Goal: Task Accomplishment & Management: Complete application form

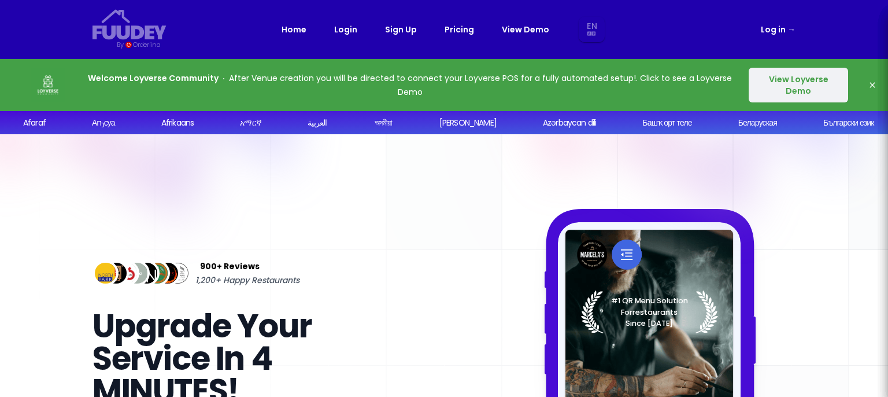
select select "en"
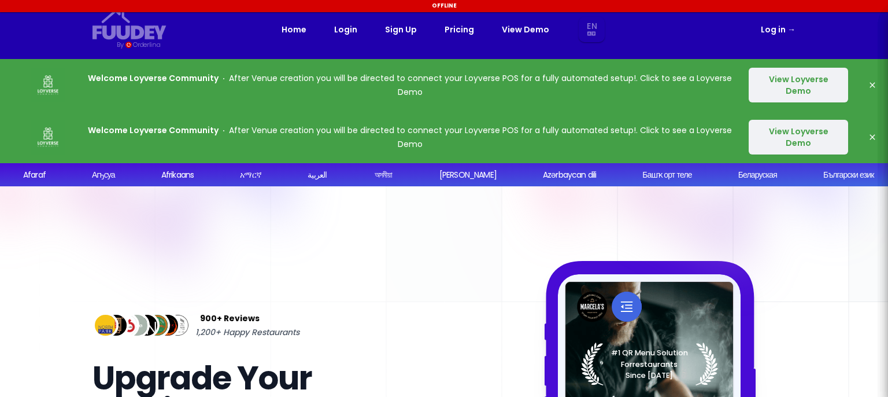
select select "en"
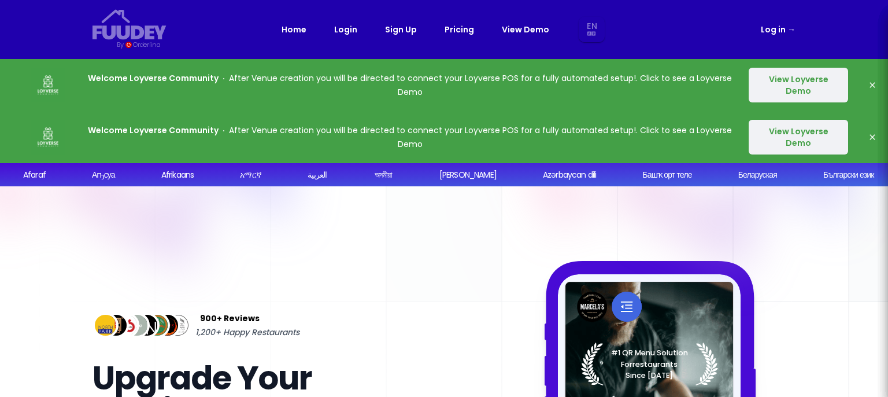
select select "en"
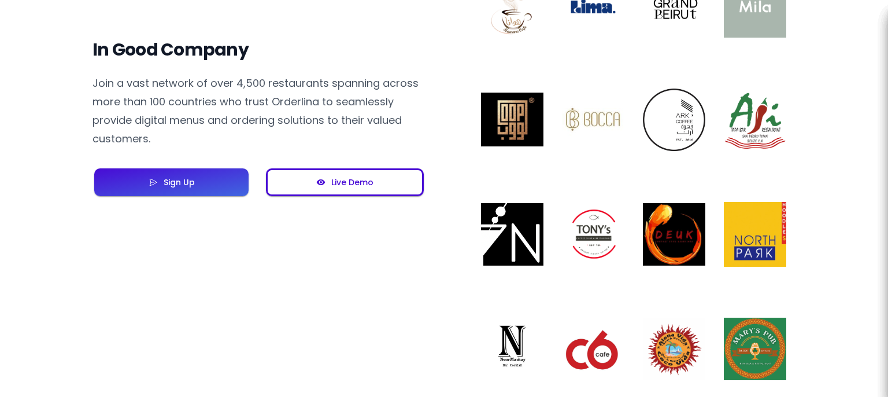
scroll to position [983, 0]
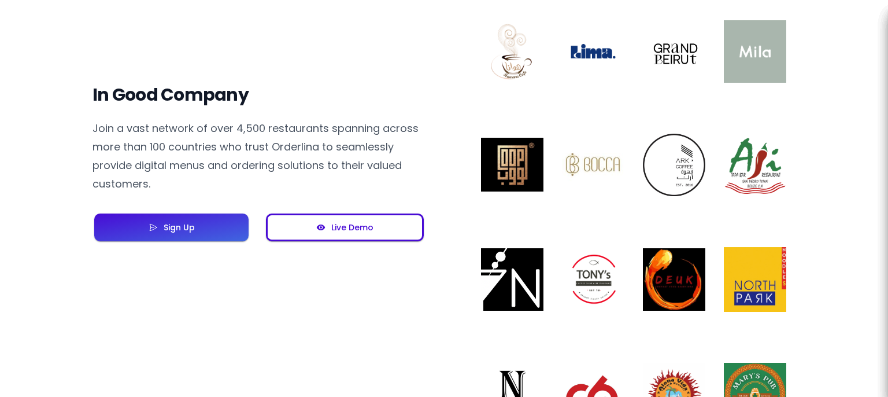
click at [199, 220] on button "Sign Up" at bounding box center [171, 227] width 154 height 28
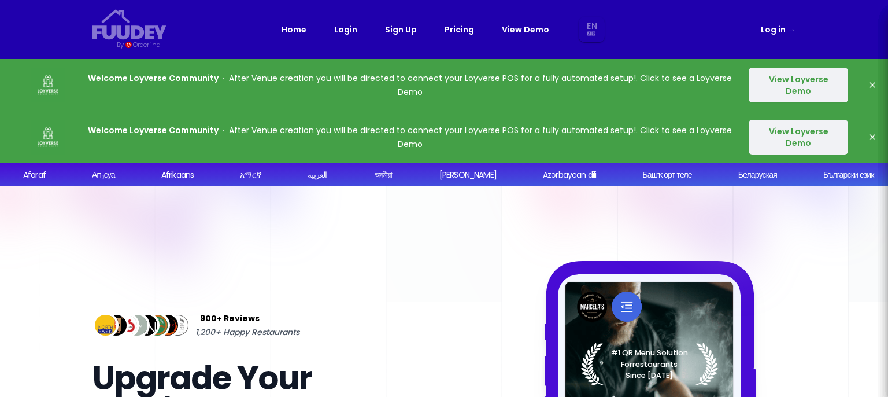
select select "en"
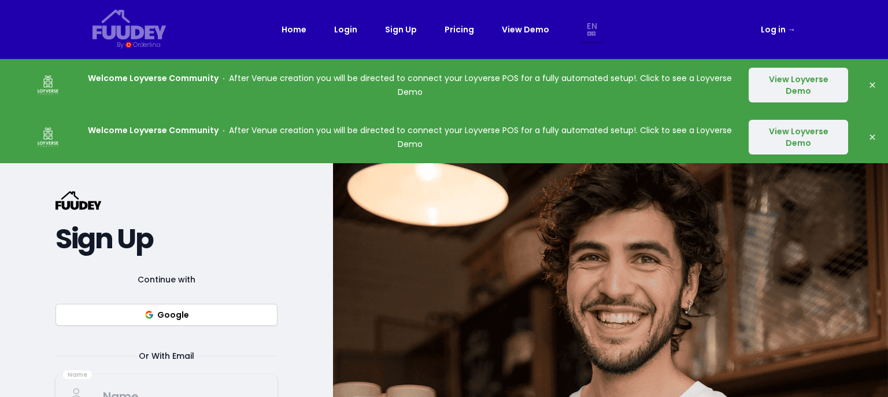
click at [790, 139] on button "View Loyverse Demo" at bounding box center [798, 137] width 99 height 35
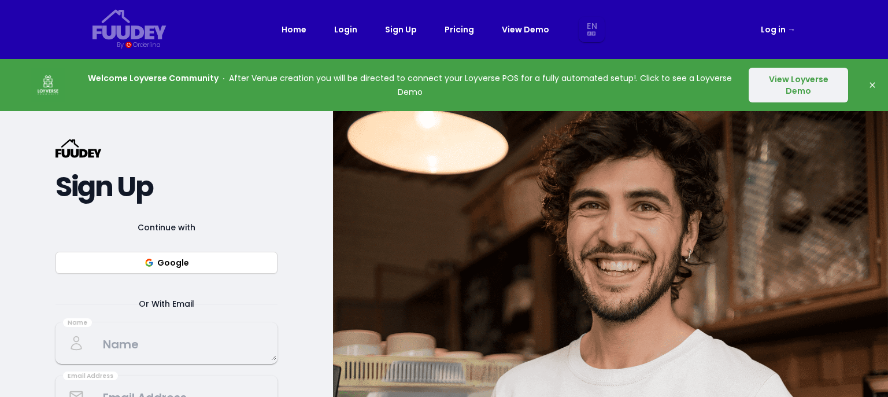
select select "en"
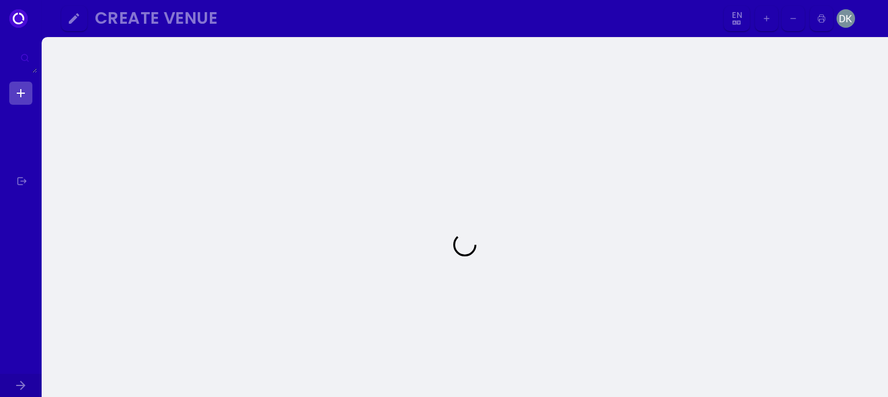
select select "en"
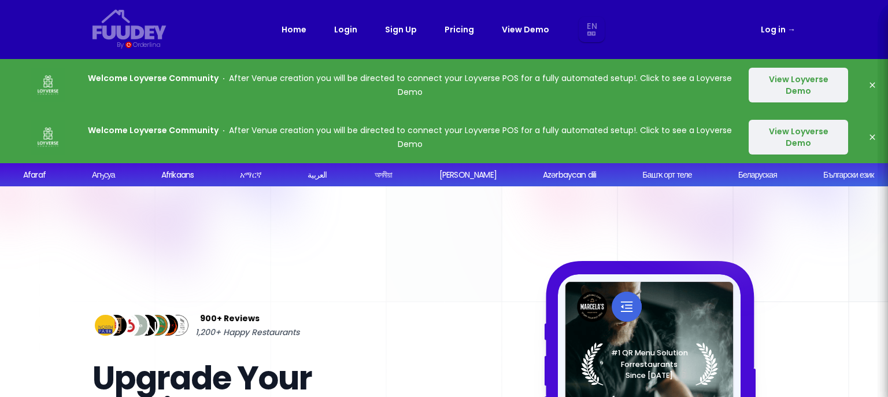
select select "en"
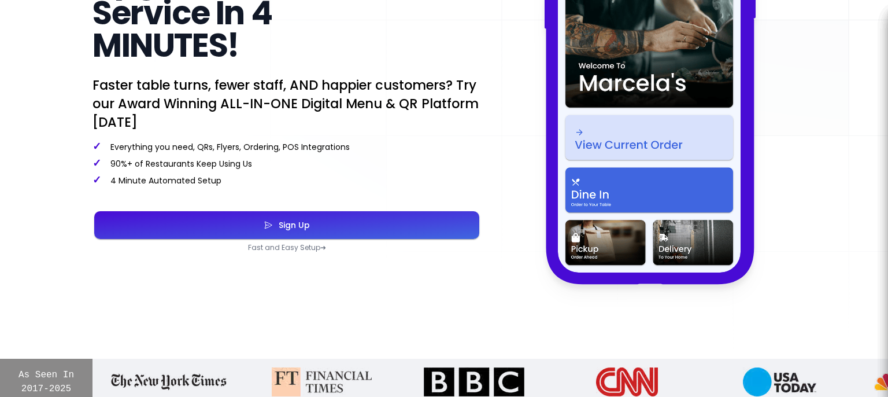
scroll to position [405, 0]
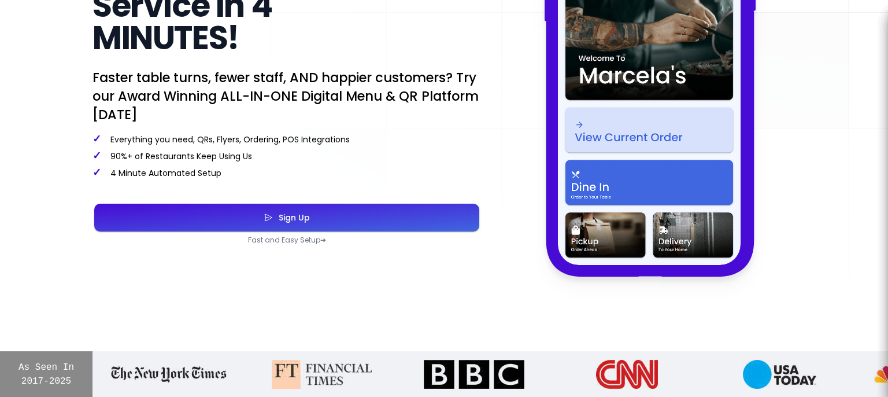
click at [308, 208] on button "Sign Up" at bounding box center [286, 218] width 385 height 28
select select "en"
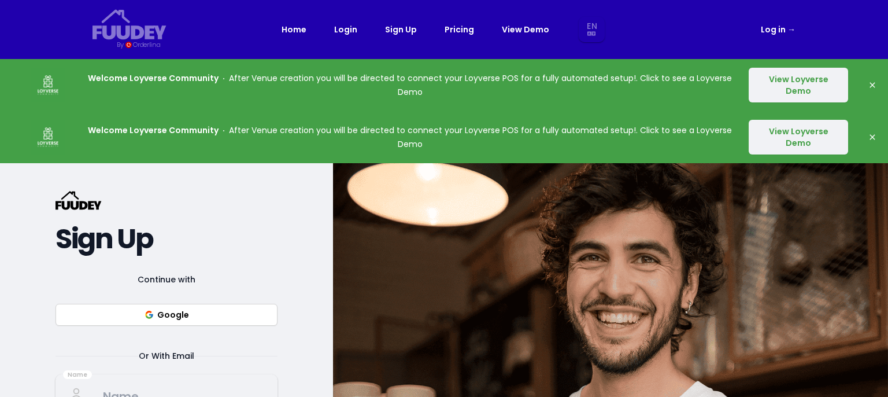
select select "en"
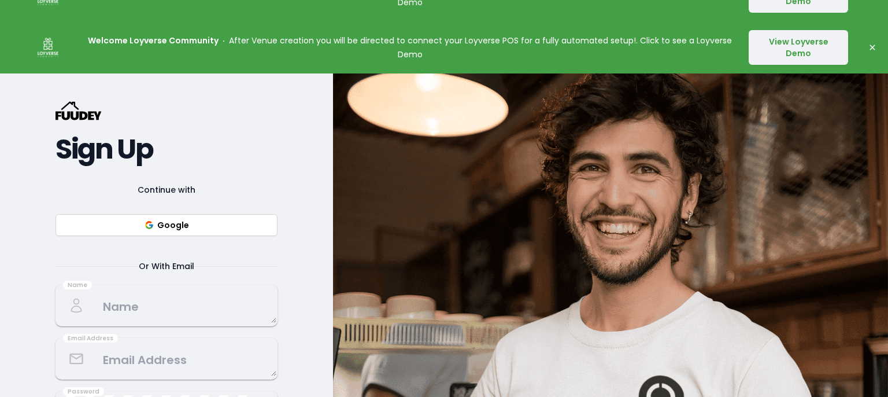
scroll to position [173, 0]
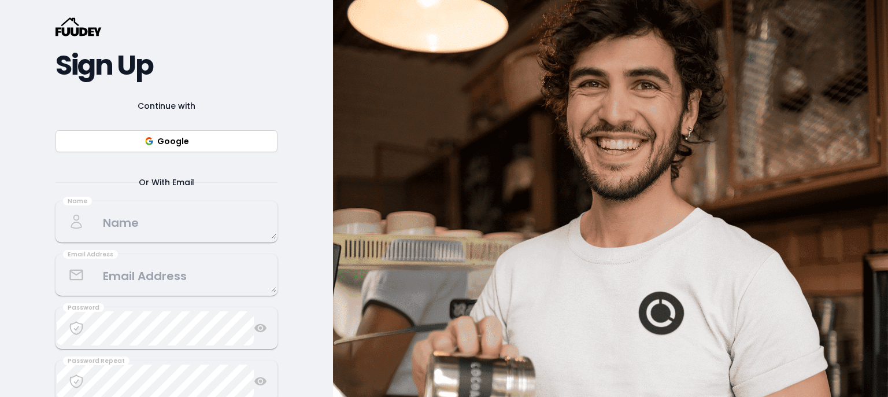
click at [232, 145] on button "Google" at bounding box center [167, 141] width 222 height 22
select select "en"
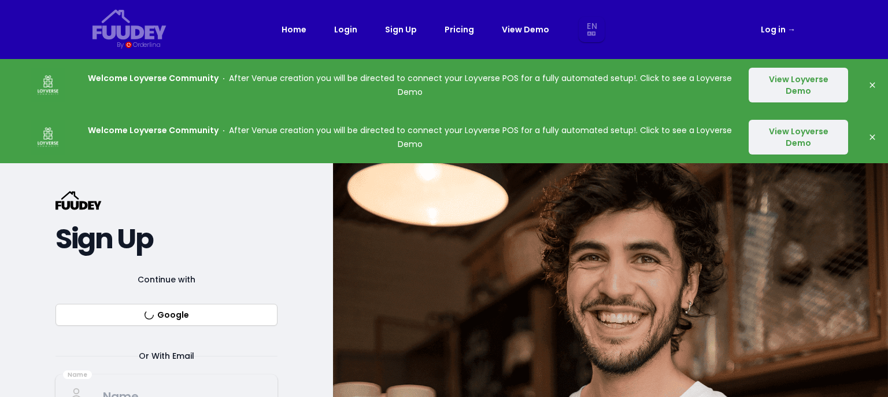
select select "en"
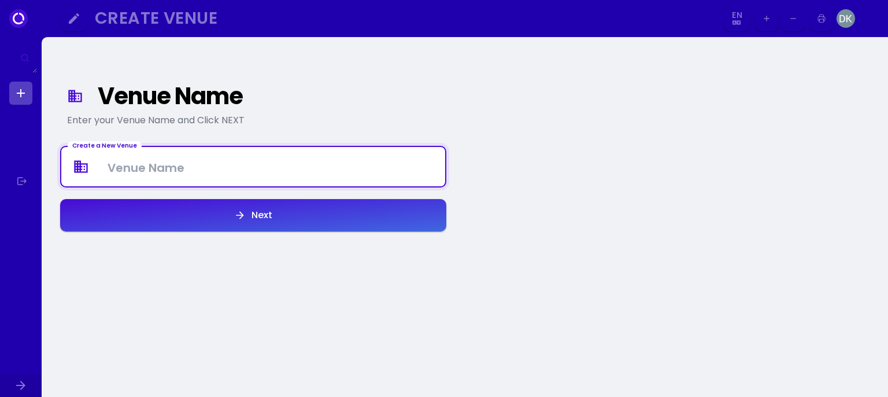
click at [182, 167] on Venue at bounding box center [253, 167] width 384 height 34
type Venue "d"
type Venue "DK BOOM ENTERPRISE"
click at [251, 219] on div "Next" at bounding box center [259, 214] width 27 height 9
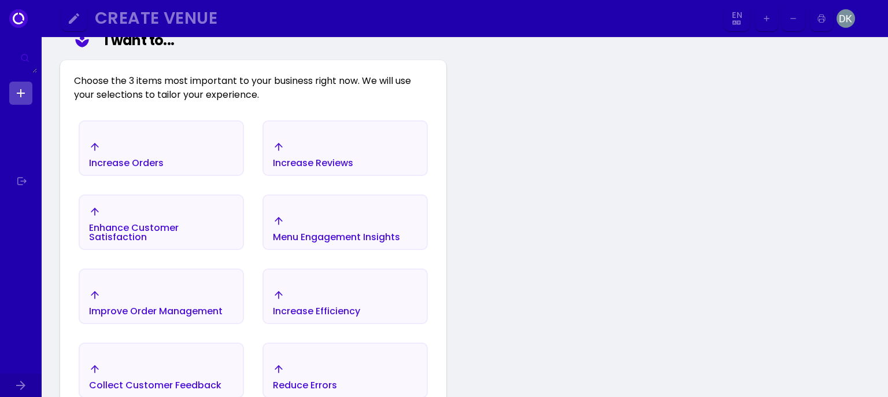
scroll to position [192, 0]
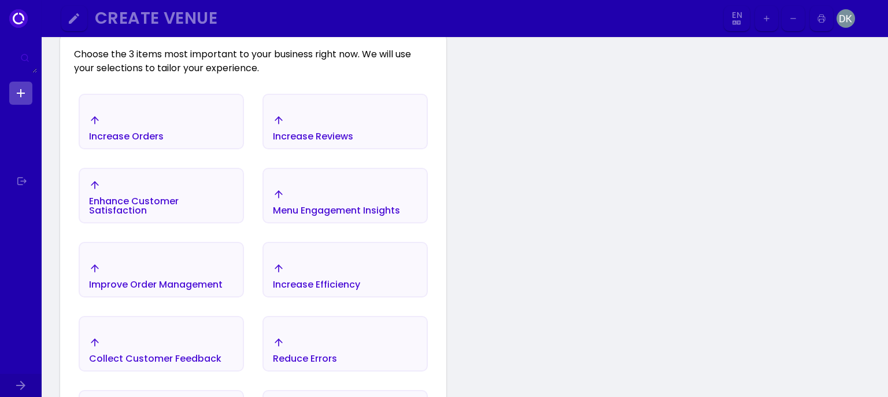
click at [188, 205] on div "Enhance Customer Satisfaction" at bounding box center [161, 206] width 145 height 19
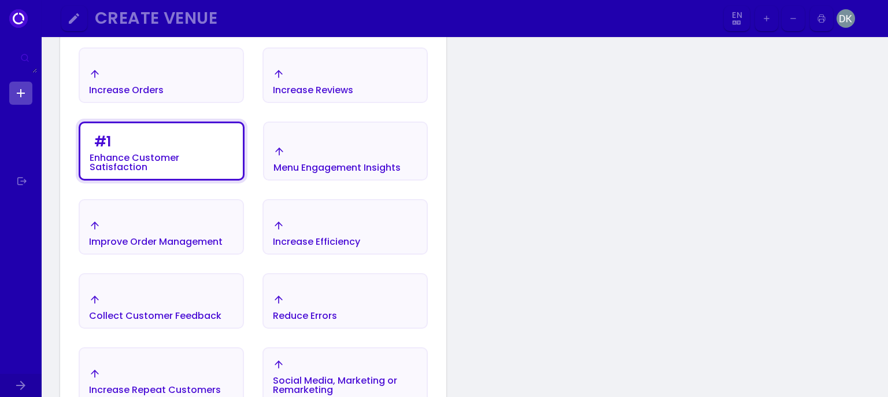
scroll to position [308, 0]
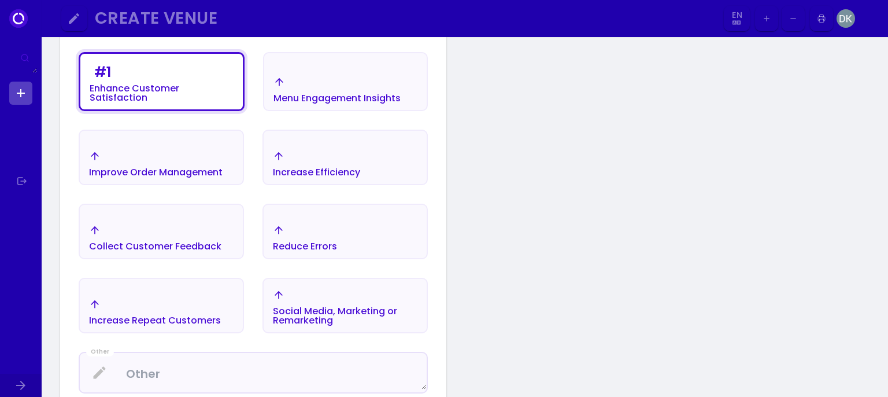
click at [209, 161] on div "Improve Order Management" at bounding box center [156, 163] width 134 height 27
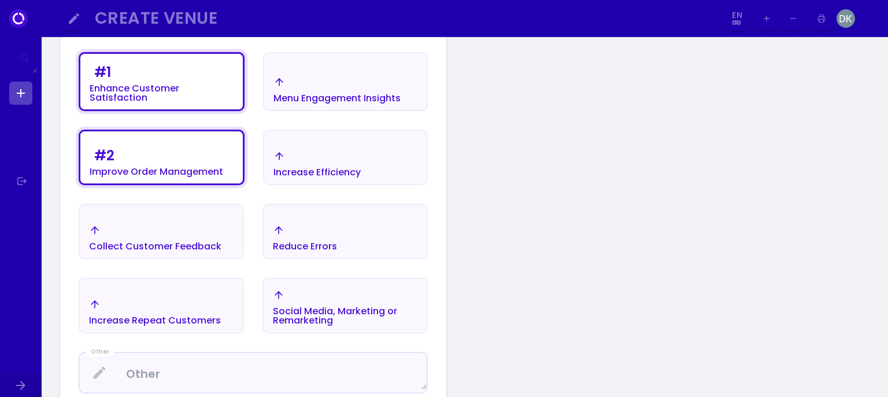
click at [327, 225] on div "Reduce Errors" at bounding box center [305, 237] width 64 height 27
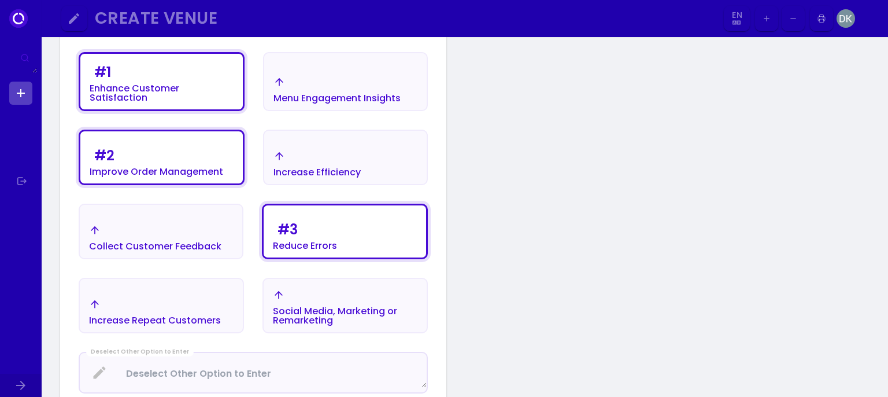
click at [325, 308] on div "Social Media, Marketing or Remarketing" at bounding box center [345, 315] width 145 height 19
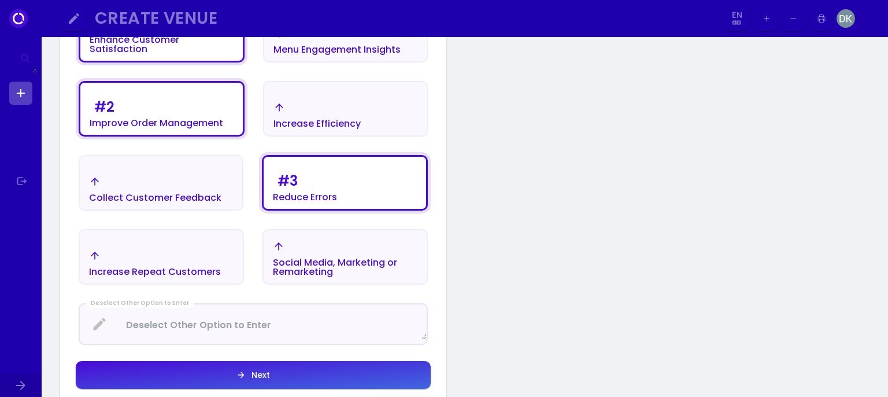
scroll to position [481, 0]
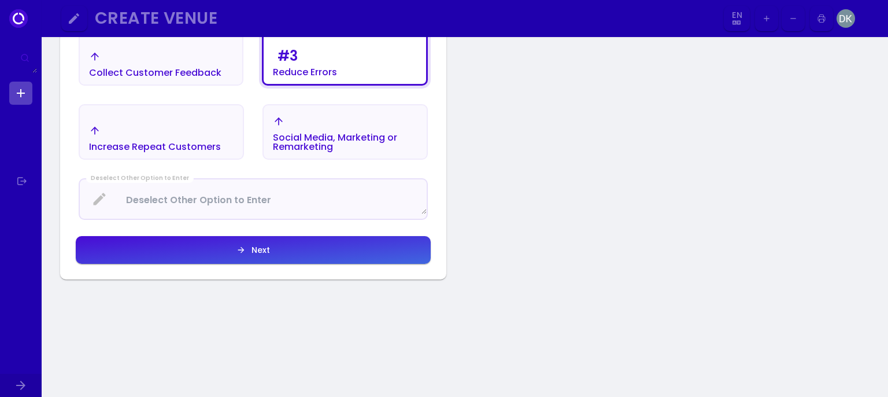
click at [276, 246] on button "Next" at bounding box center [253, 250] width 355 height 28
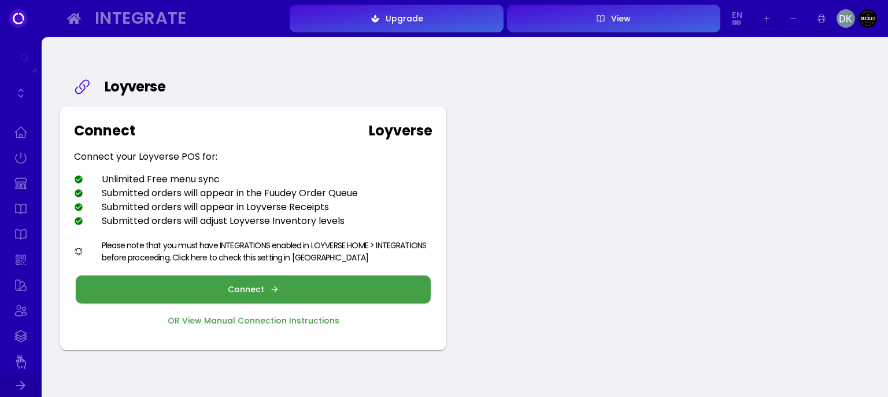
click at [275, 289] on icon "button" at bounding box center [274, 289] width 6 height 6
